Goal: Book appointment/travel/reservation

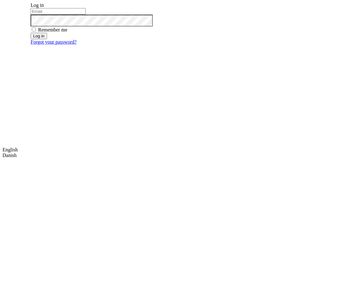
click at [86, 15] on input "email" at bounding box center [58, 11] width 55 height 7
type input "[EMAIL_ADDRESS][DOMAIN_NAME]"
click at [47, 39] on button "Log in" at bounding box center [39, 36] width 16 height 7
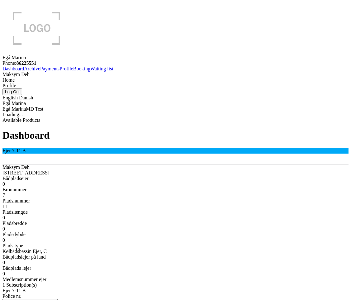
click at [2, 95] on icon at bounding box center [2, 95] width 0 height 0
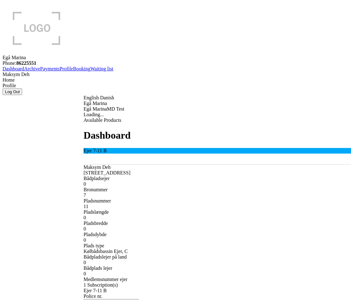
click at [73, 71] on link "Booking" at bounding box center [81, 68] width 17 height 5
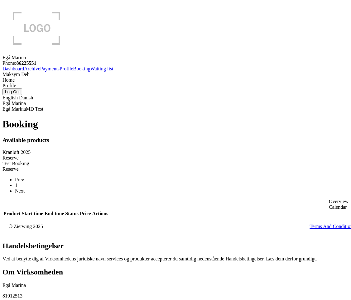
click at [92, 155] on div "Reserve" at bounding box center [175, 158] width 346 height 6
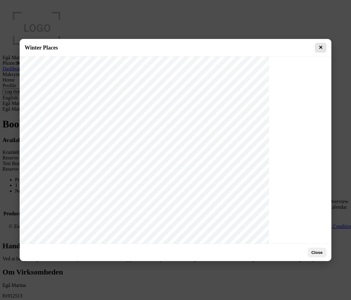
click at [321, 46] on button "✕" at bounding box center [321, 48] width 12 height 10
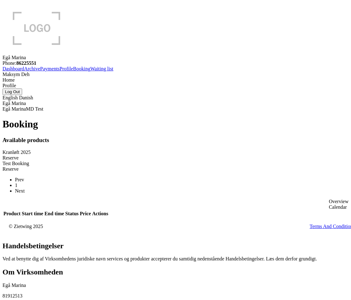
click at [111, 155] on div "Reserve" at bounding box center [175, 158] width 346 height 6
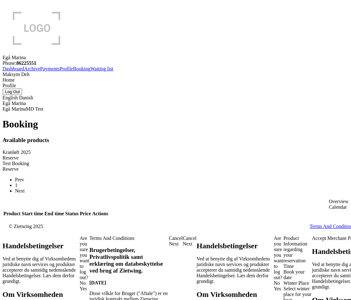
click at [284, 286] on div "Select winter place for your boat" at bounding box center [298, 294] width 29 height 17
